Goal: Information Seeking & Learning: Check status

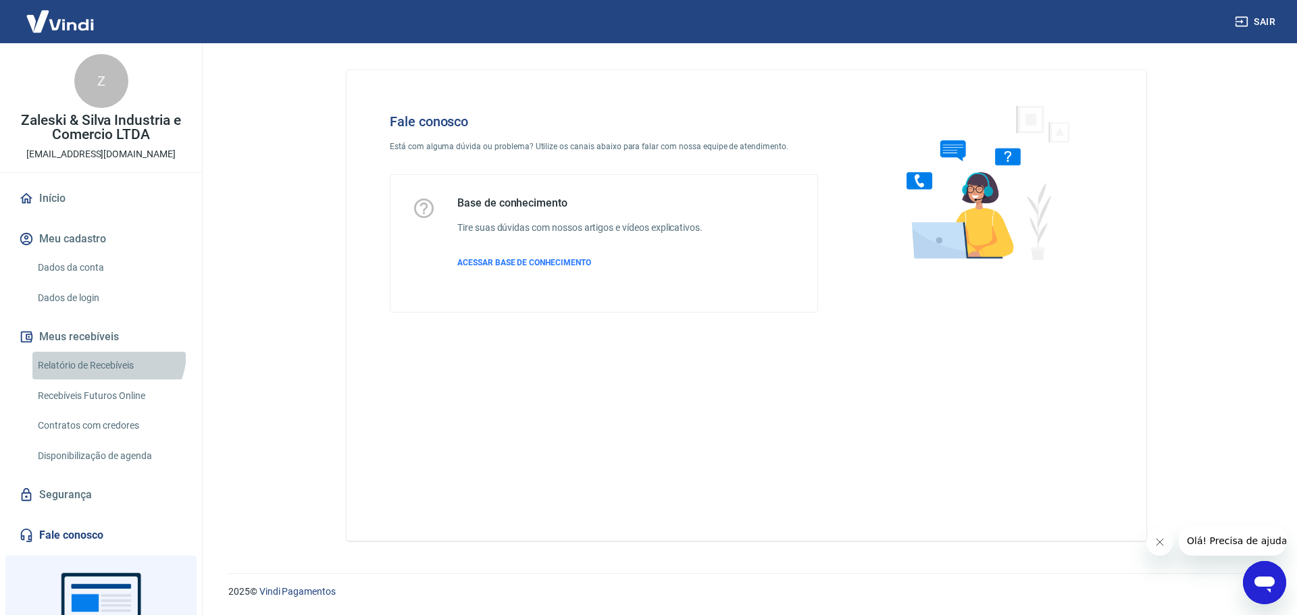
click at [107, 353] on link "Relatório de Recebíveis" at bounding box center [108, 366] width 153 height 28
click at [85, 364] on link "Relatório de Recebíveis" at bounding box center [108, 366] width 153 height 28
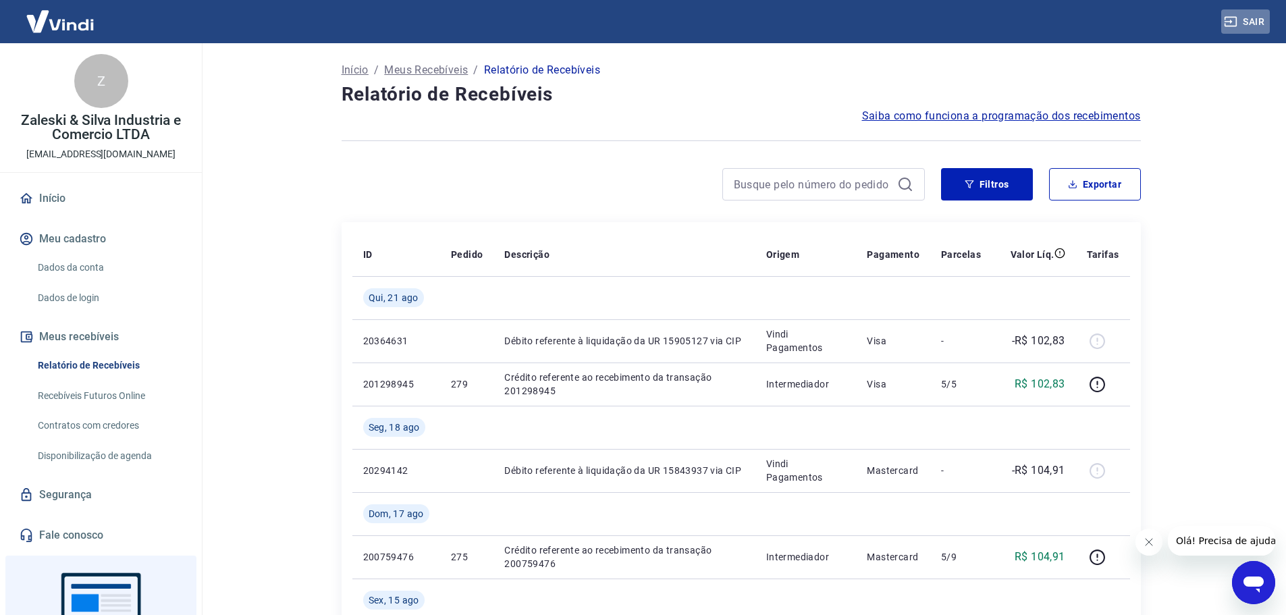
click at [1259, 27] on button "Sair" at bounding box center [1246, 21] width 49 height 25
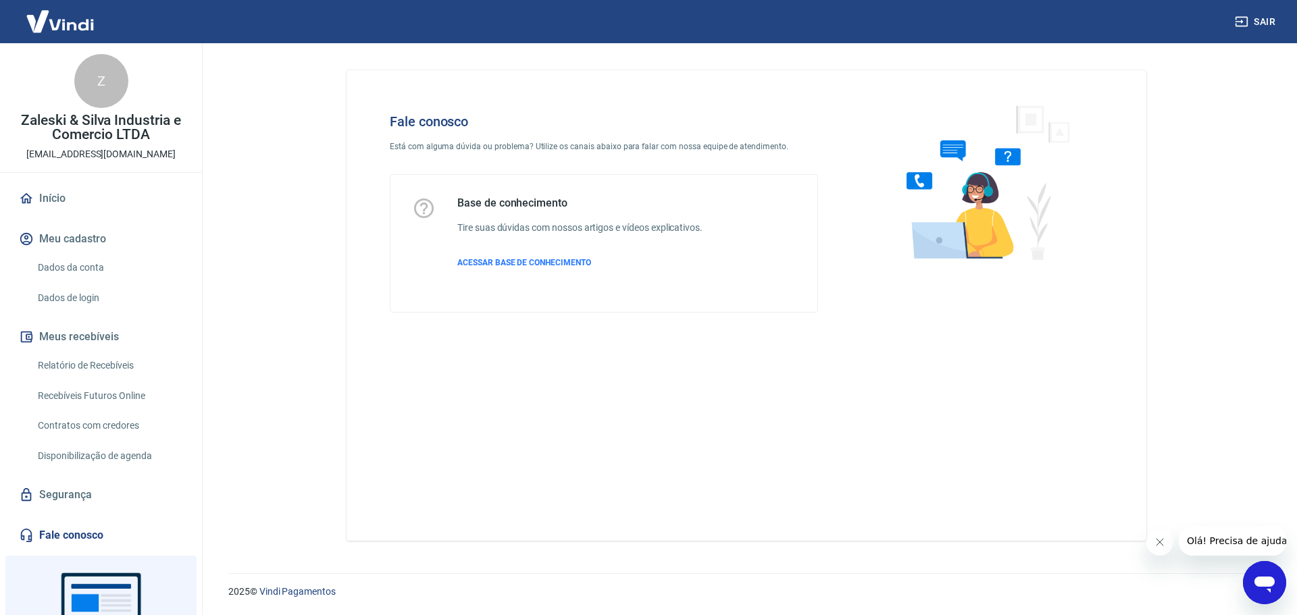
click at [111, 365] on link "Relatório de Recebíveis" at bounding box center [108, 366] width 153 height 28
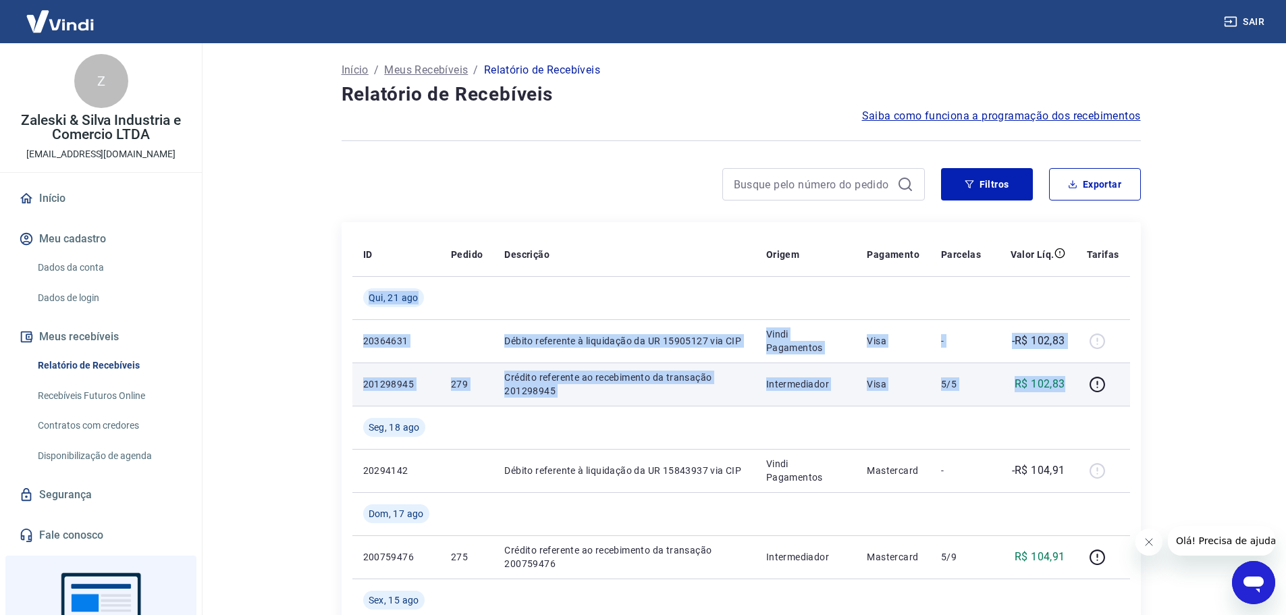
drag, startPoint x: 362, startPoint y: 307, endPoint x: 1069, endPoint y: 393, distance: 712.2
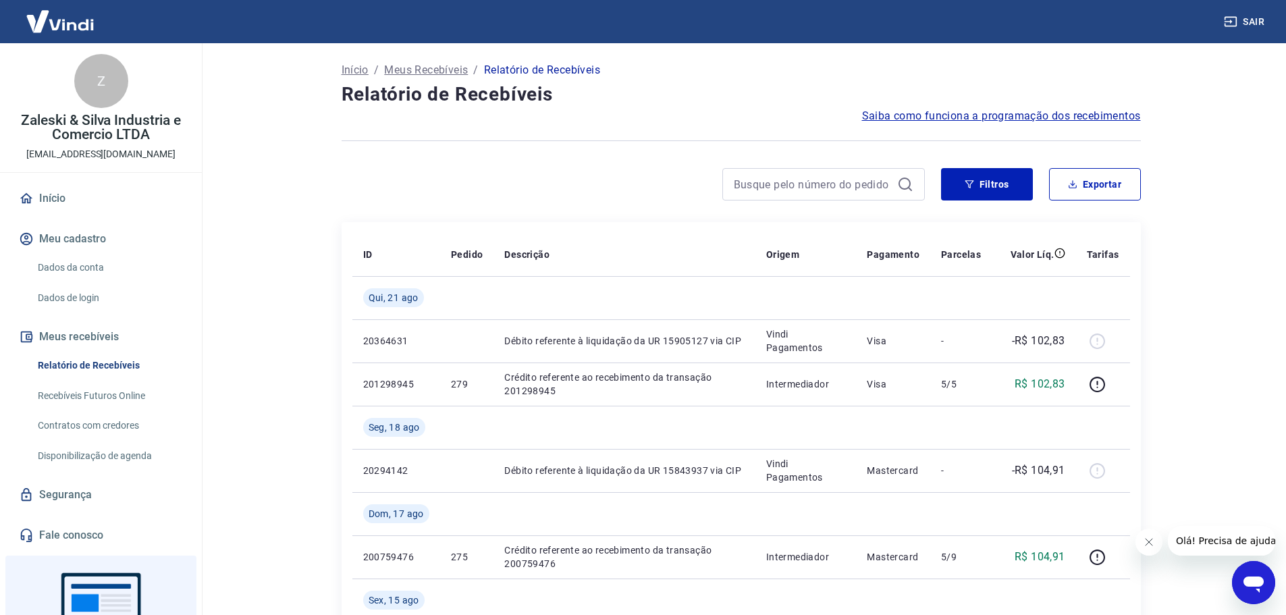
click at [1182, 364] on main "Início / Meus Recebíveis / Relatório de Recebíveis Relatório de Recebíveis Saib…" at bounding box center [741, 329] width 1091 height 572
click at [1232, 367] on main "Início / Meus Recebíveis / Relatório de Recebíveis Relatório de Recebíveis Saib…" at bounding box center [741, 329] width 1091 height 572
